Goal: Check status: Check status

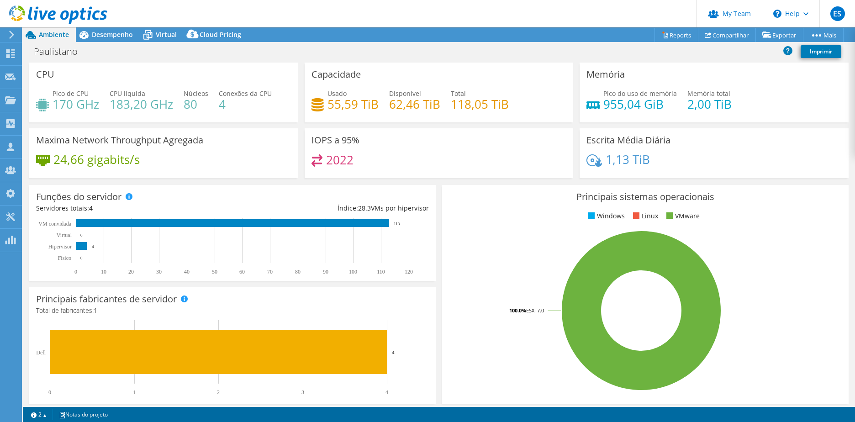
select select "USD"
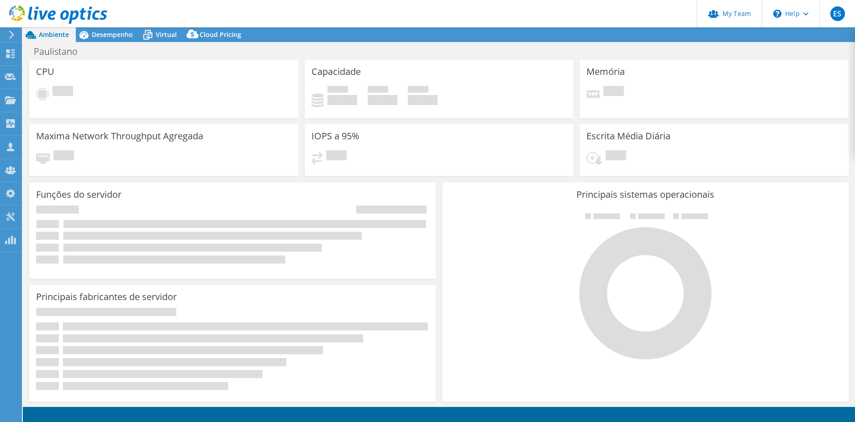
select select "USD"
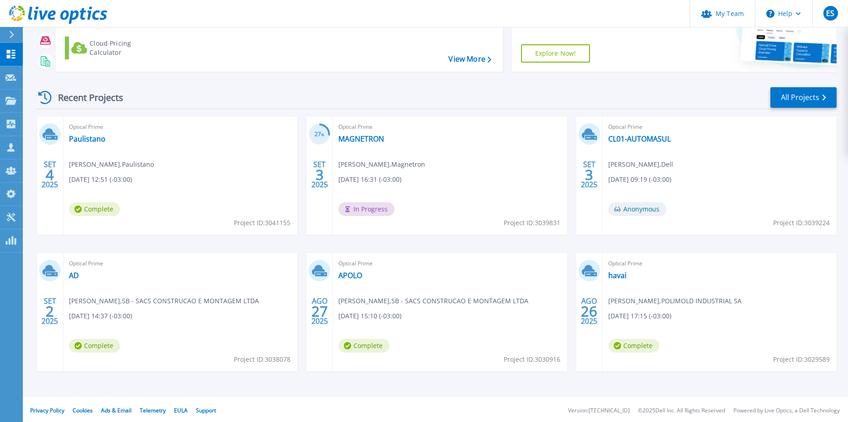
scroll to position [84, 0]
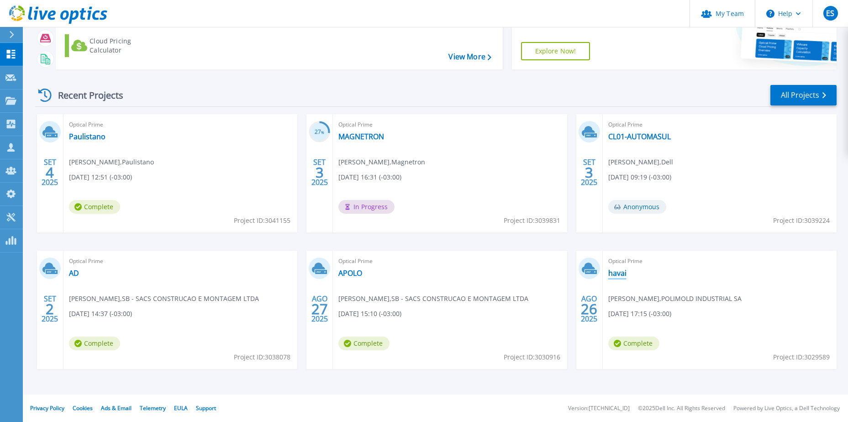
click at [617, 272] on link "havai" at bounding box center [617, 272] width 18 height 9
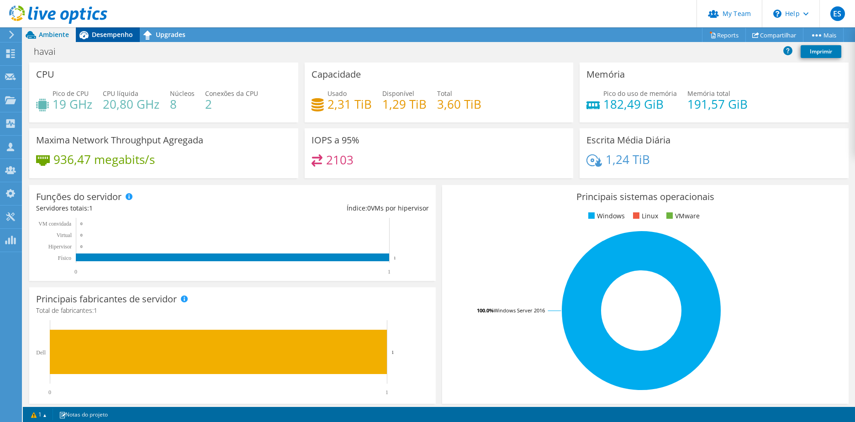
click at [88, 31] on icon at bounding box center [84, 35] width 16 height 16
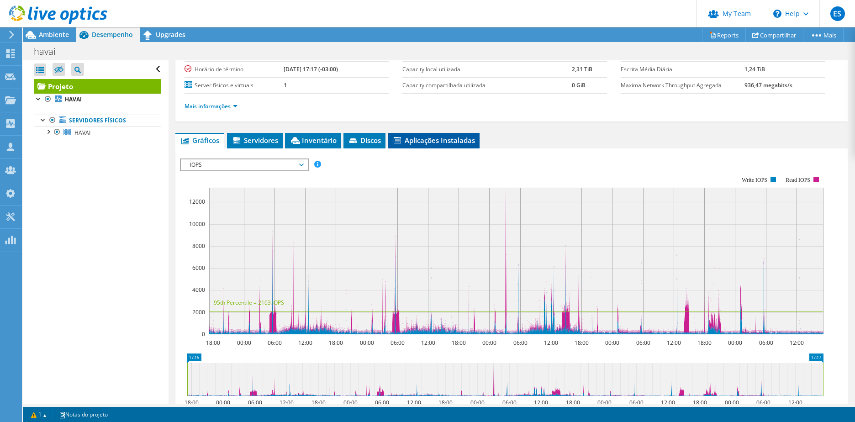
scroll to position [46, 0]
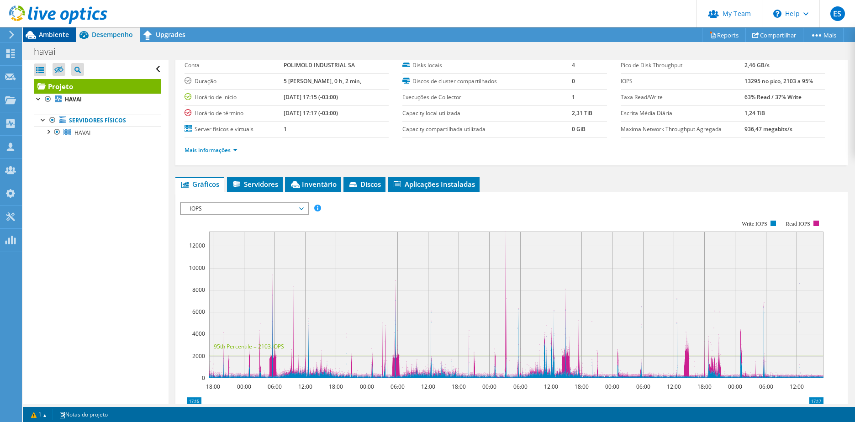
click at [55, 36] on span "Ambiente" at bounding box center [54, 34] width 30 height 9
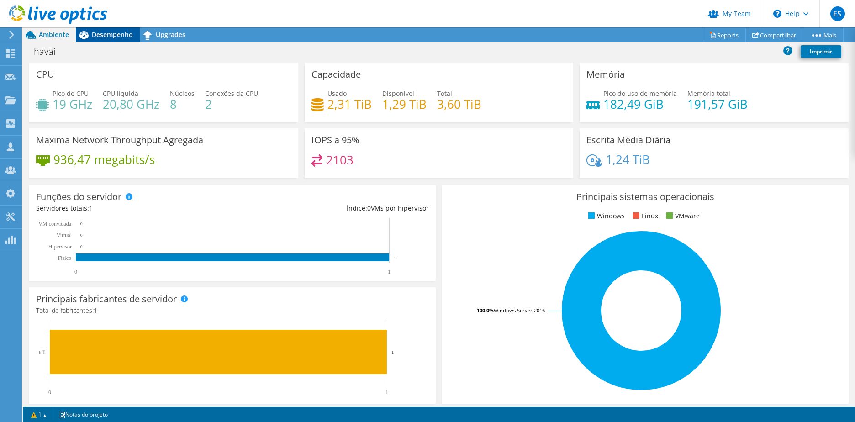
click at [102, 32] on span "Desempenho" at bounding box center [112, 34] width 41 height 9
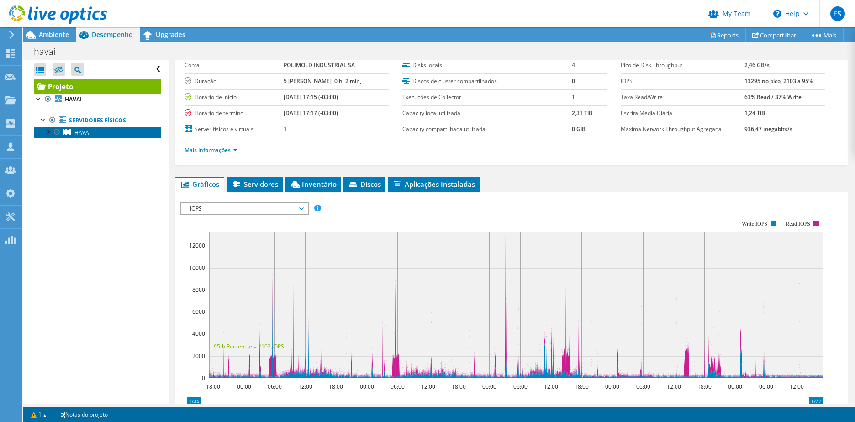
click at [83, 135] on span "HAVAI" at bounding box center [82, 133] width 16 height 8
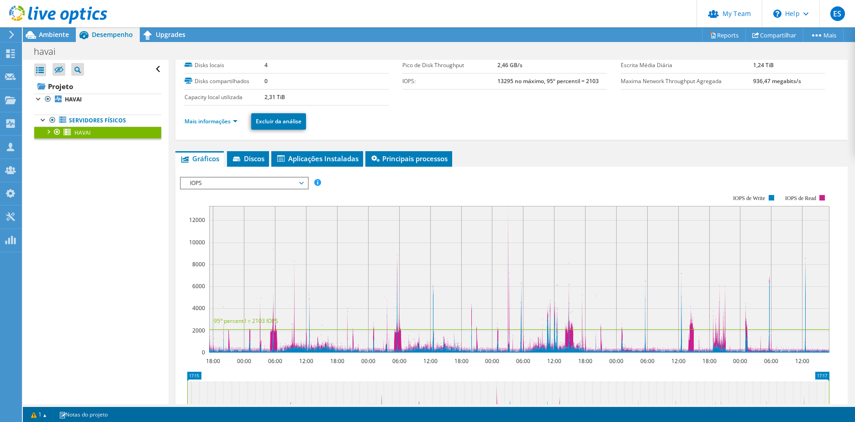
scroll to position [0, 0]
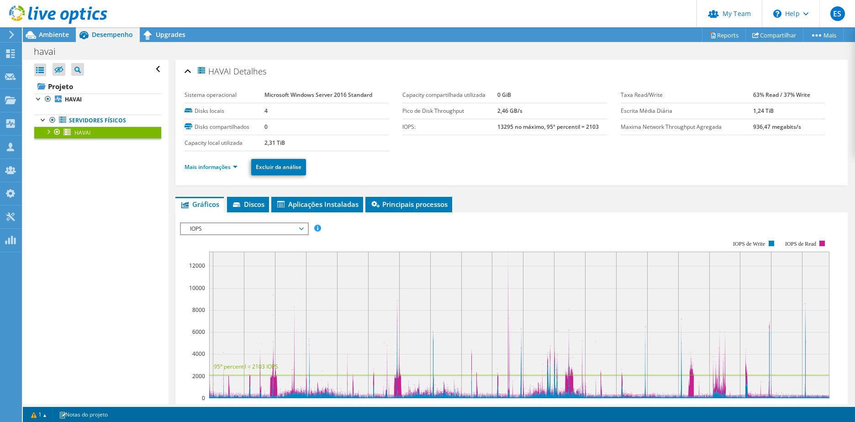
click at [48, 135] on div at bounding box center [47, 130] width 9 height 9
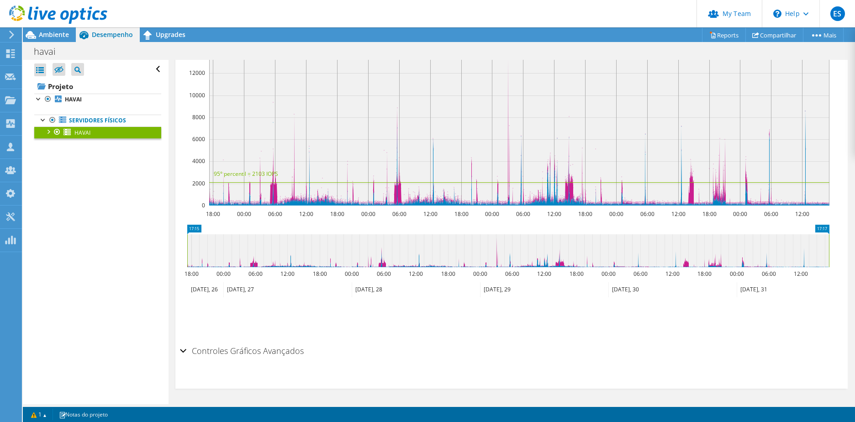
scroll to position [193, 0]
click at [54, 33] on span "Ambiente" at bounding box center [54, 34] width 30 height 9
